Goal: Transaction & Acquisition: Purchase product/service

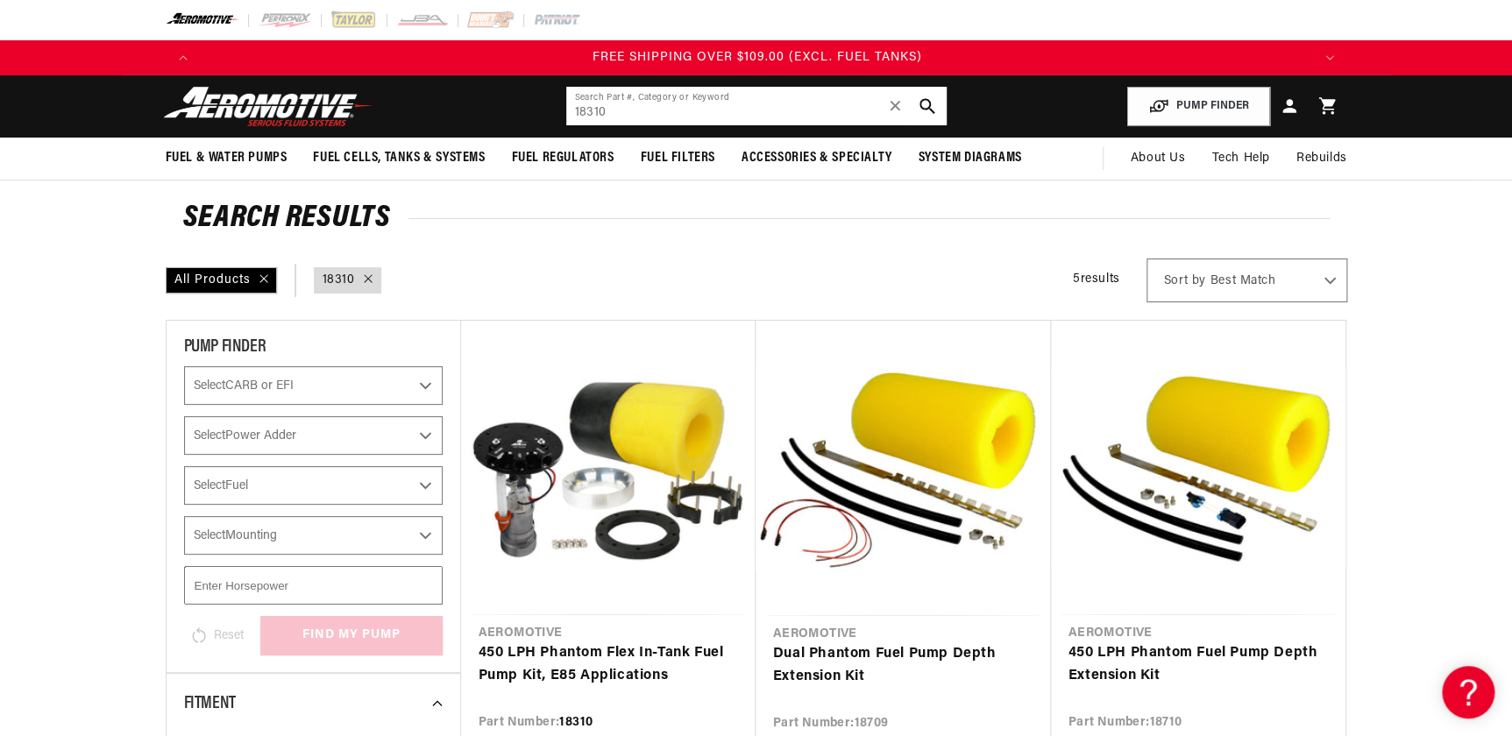
click at [631, 105] on input "18310" at bounding box center [756, 106] width 380 height 39
type input "1"
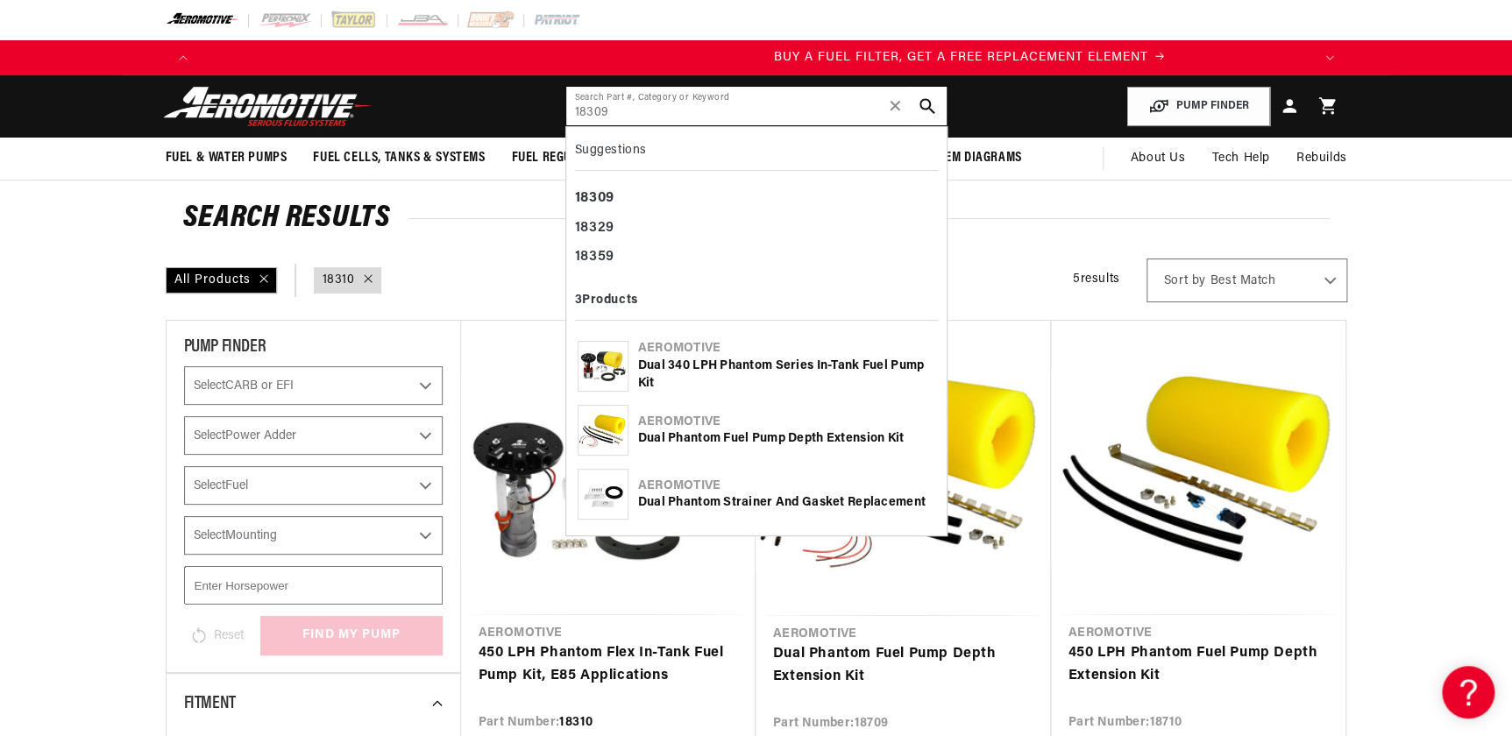
scroll to position [0, 1111]
type input "18309"
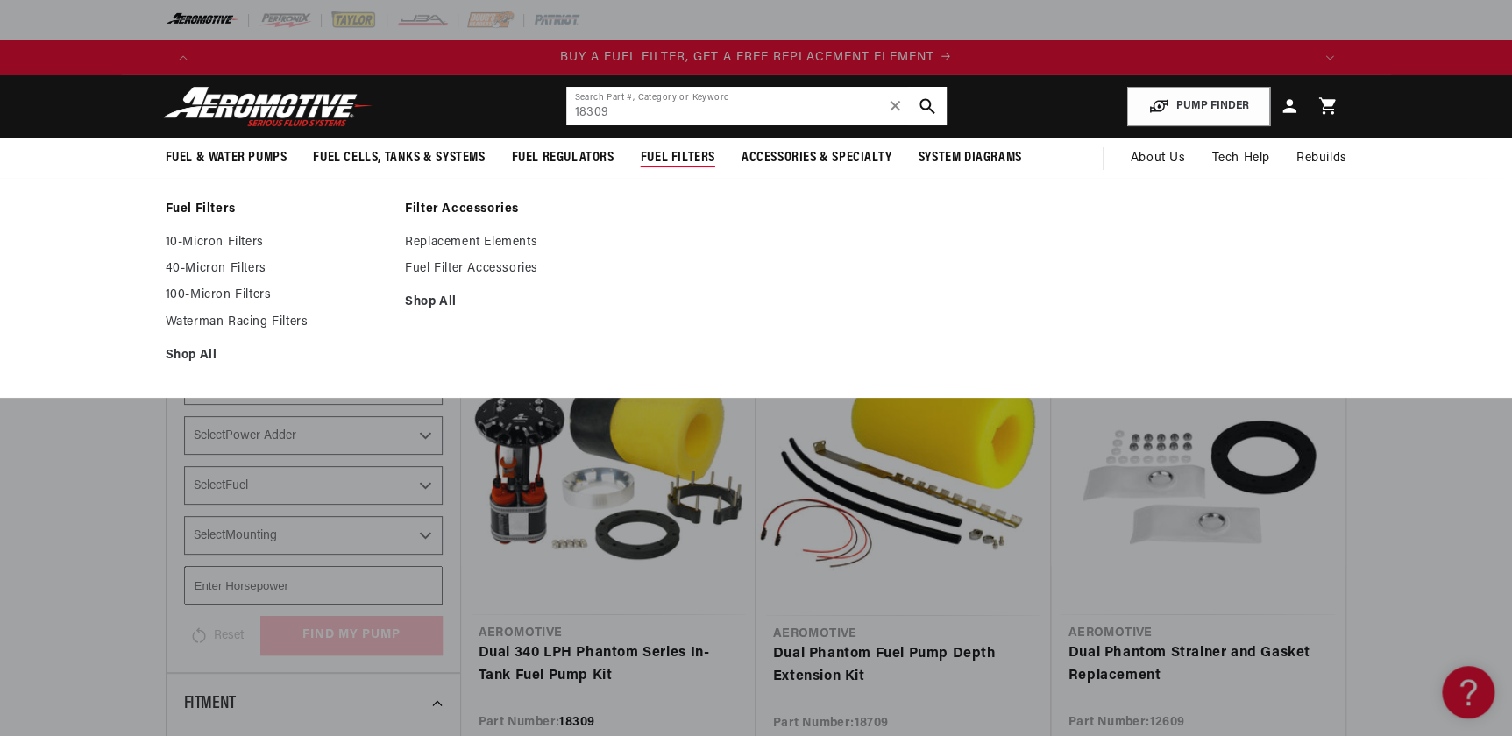
scroll to position [318, 0]
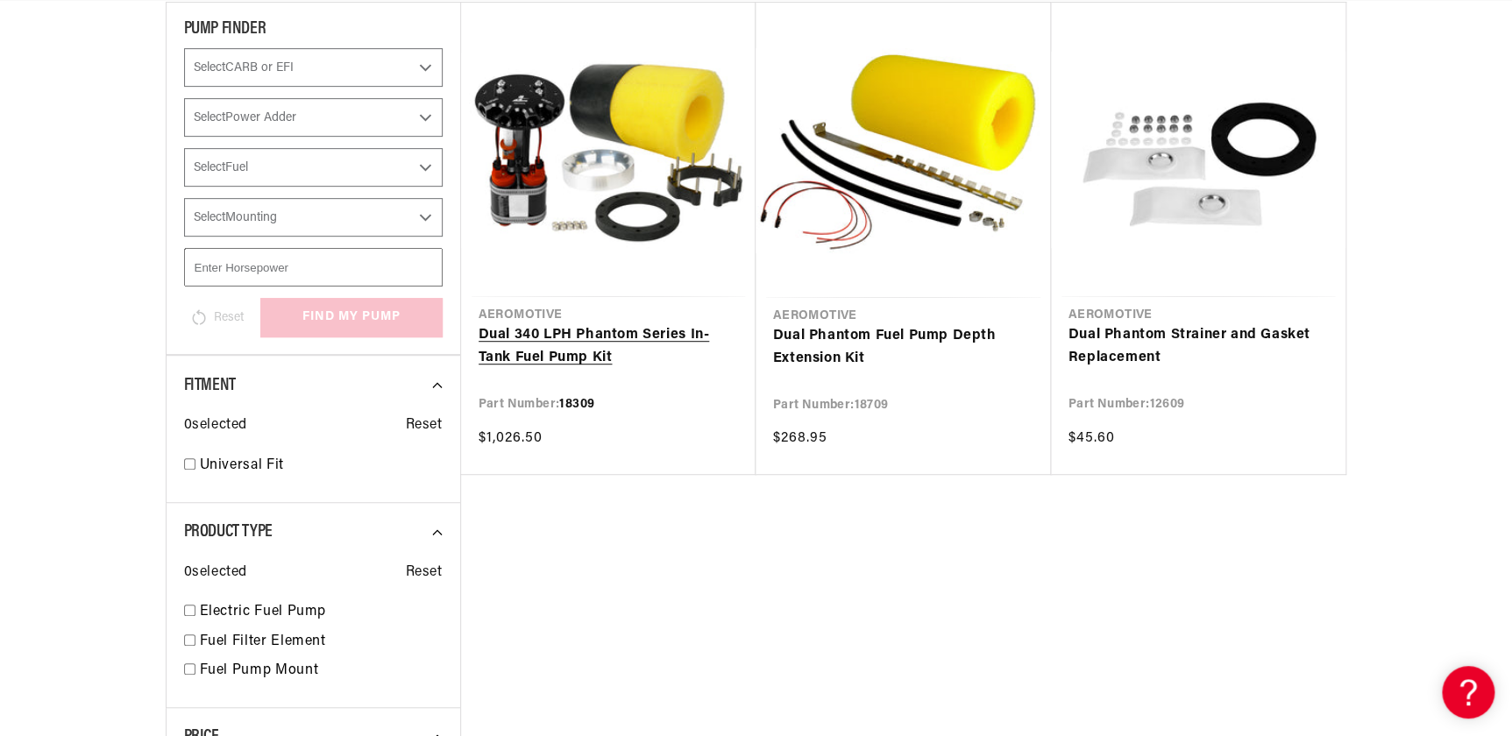
click at [514, 339] on link "Dual 340 LPH Phantom Series In-Tank Fuel Pump Kit" at bounding box center [608, 346] width 259 height 45
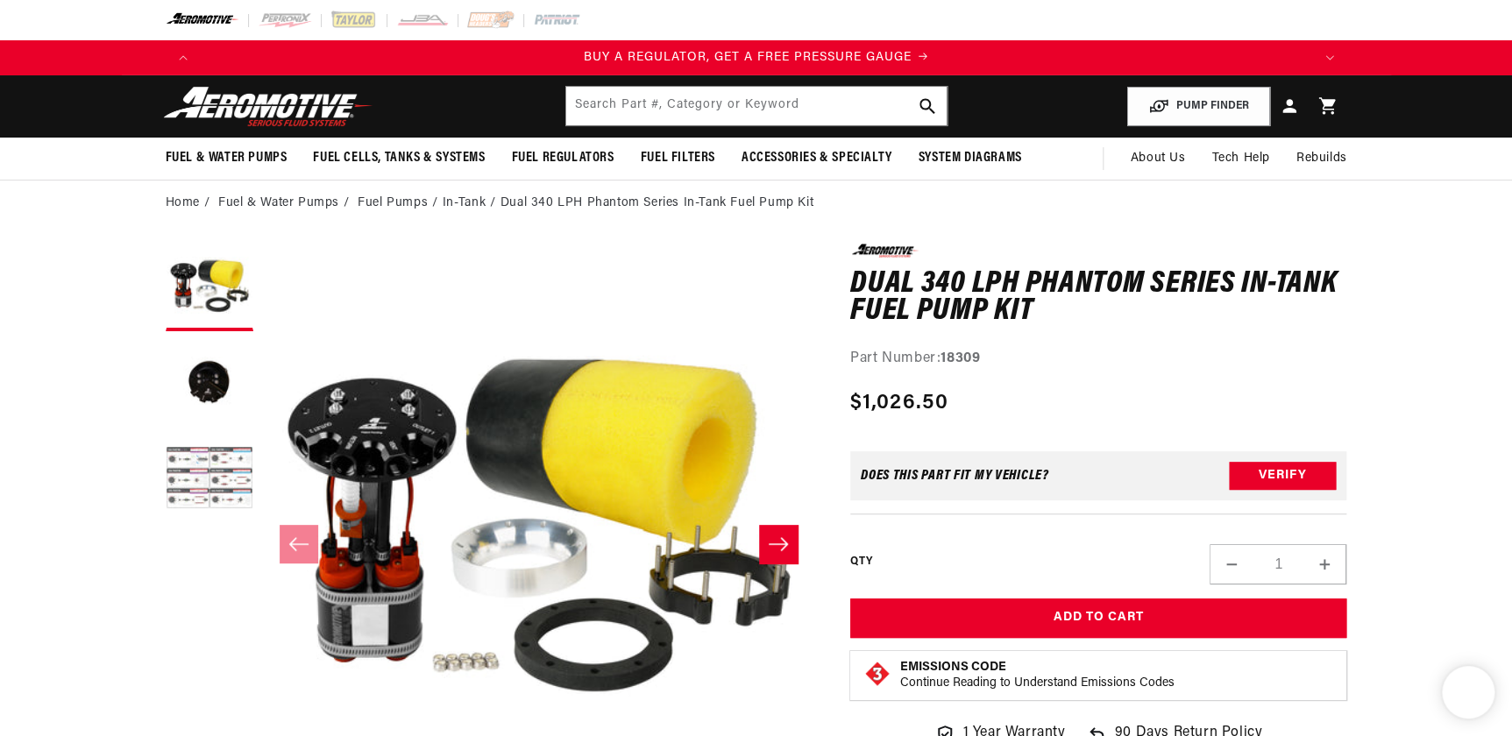
click at [228, 492] on button "Load image 3 in gallery view" at bounding box center [210, 481] width 88 height 88
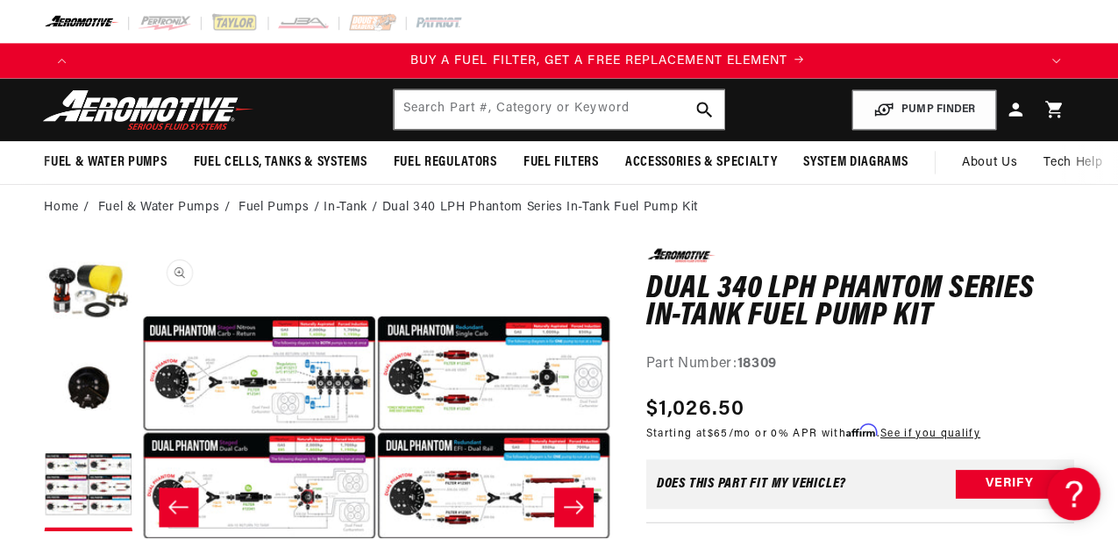
scroll to position [0, 950]
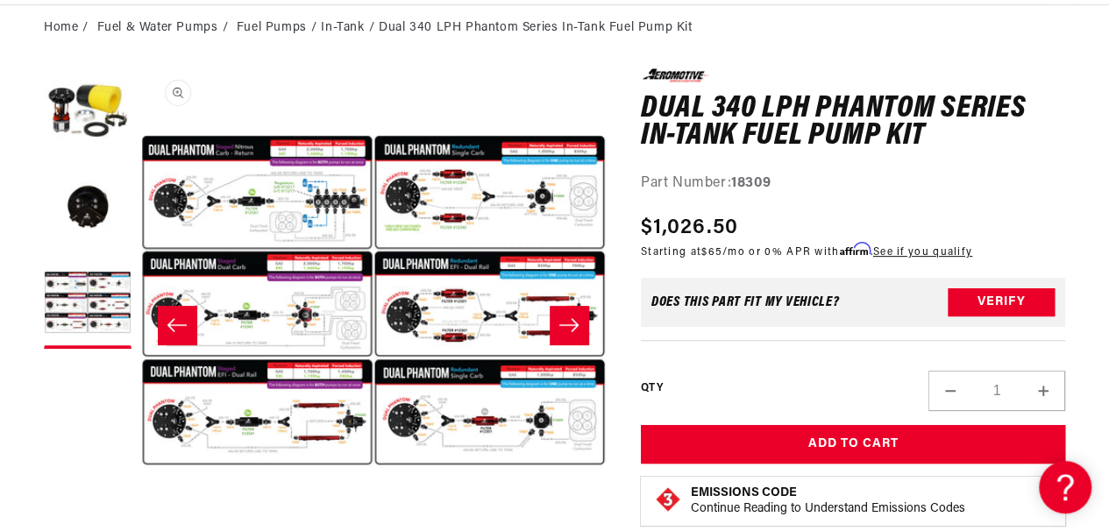
click at [141, 534] on button "Open media 3 in modal" at bounding box center [141, 534] width 0 height 0
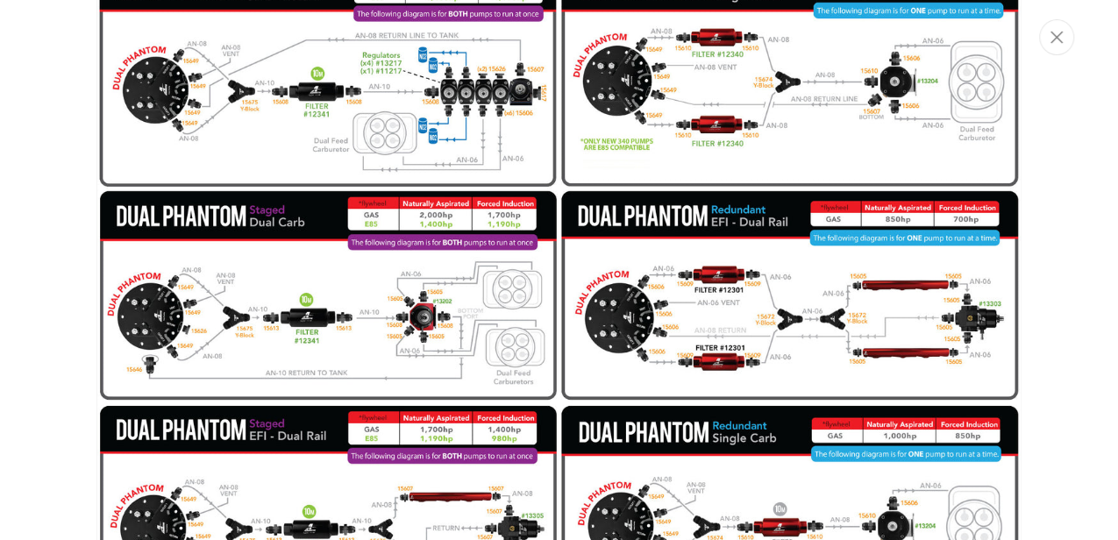
scroll to position [0, 959]
